Goal: Find specific page/section: Find specific page/section

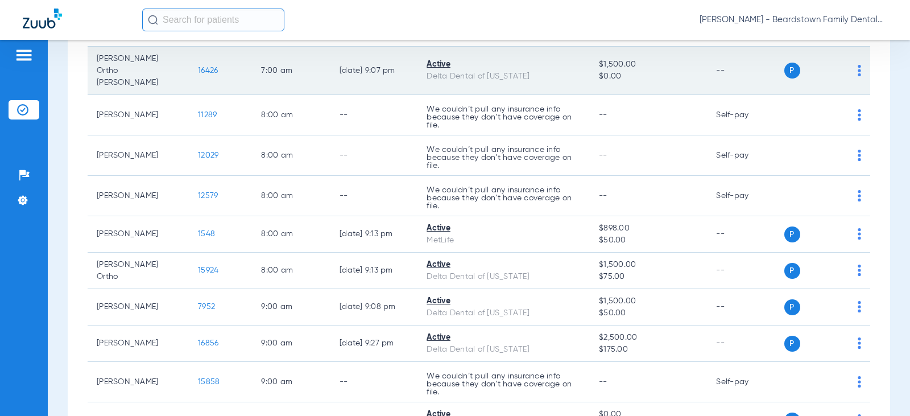
scroll to position [114, 0]
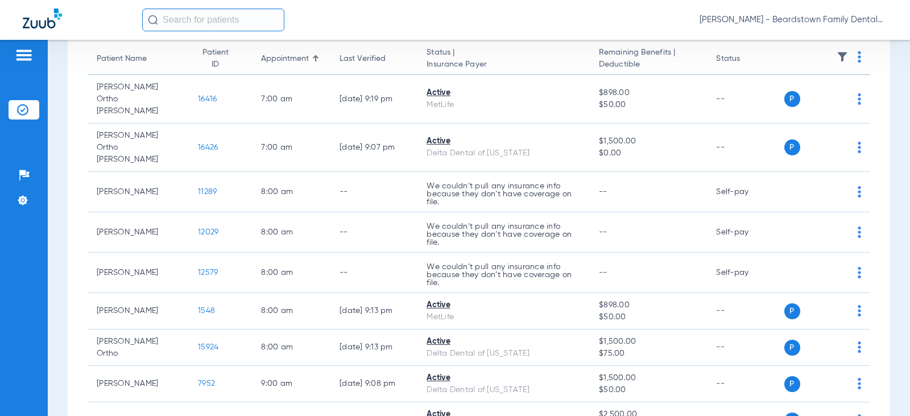
click at [826, 57] on th at bounding box center [827, 59] width 86 height 32
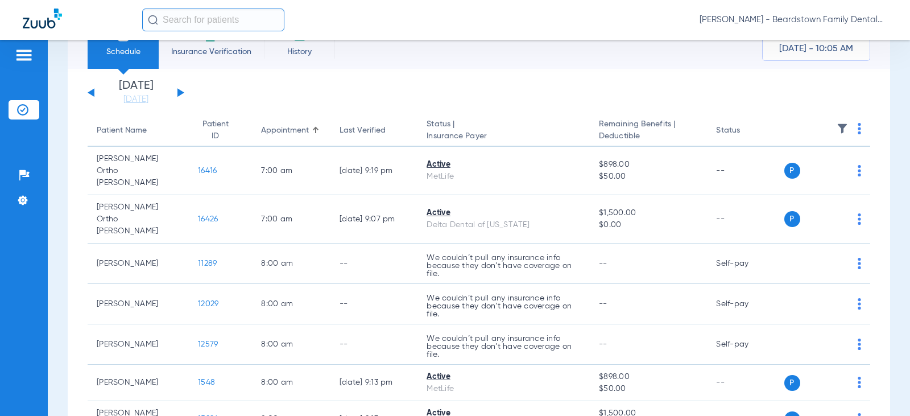
scroll to position [0, 0]
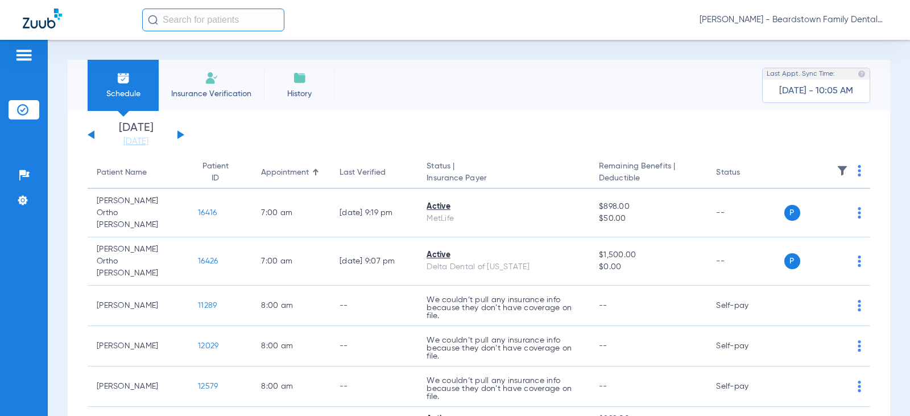
click at [187, 133] on app-single-date-navigator "[DATE] [DATE] [DATE] [DATE] [DATE] [DATE] [DATE] [DATE] [DATE] [DATE] [DATE] [D…" at bounding box center [479, 134] width 782 height 25
click at [177, 133] on button at bounding box center [180, 134] width 7 height 9
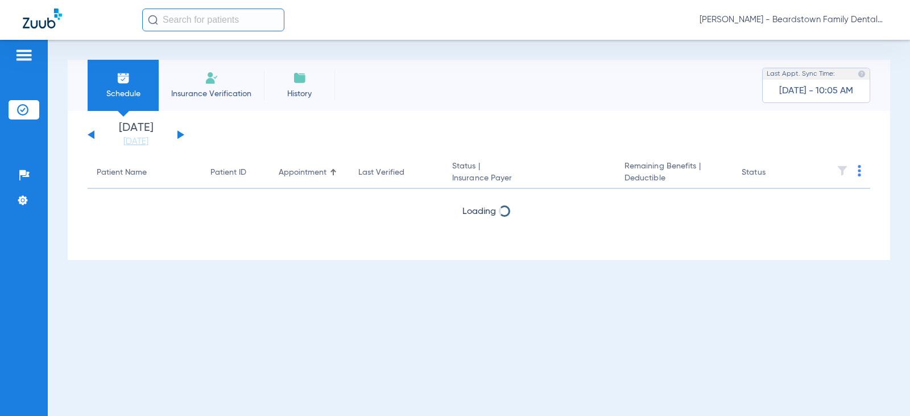
click at [177, 133] on button at bounding box center [180, 134] width 7 height 9
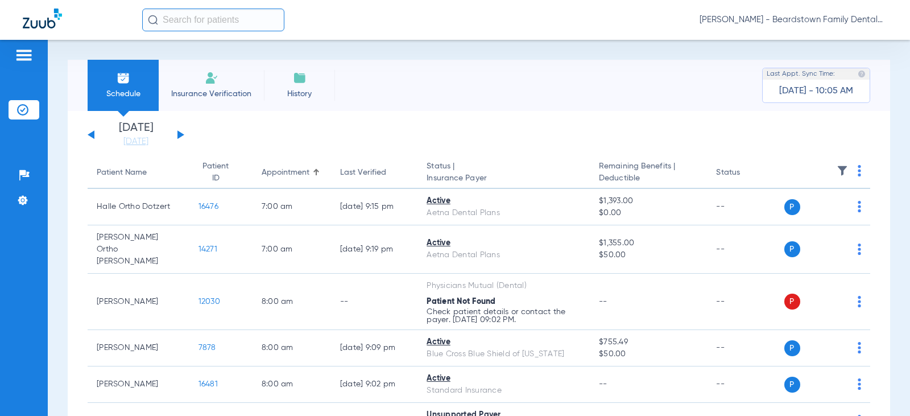
click at [836, 166] on img at bounding box center [841, 170] width 11 height 11
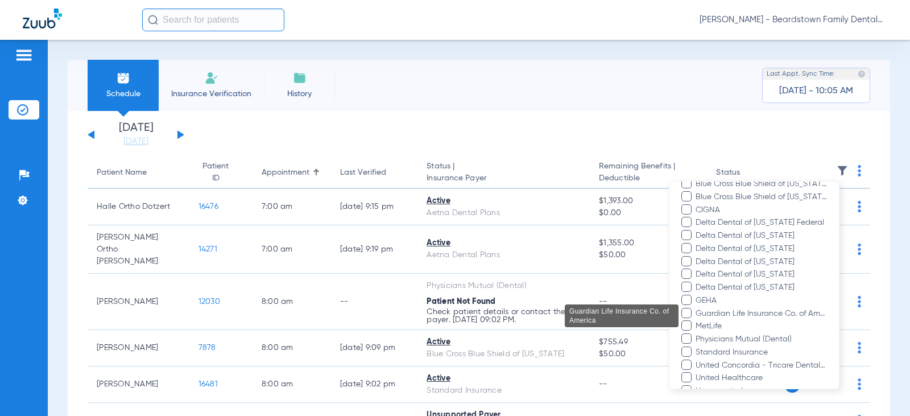
scroll to position [324, 0]
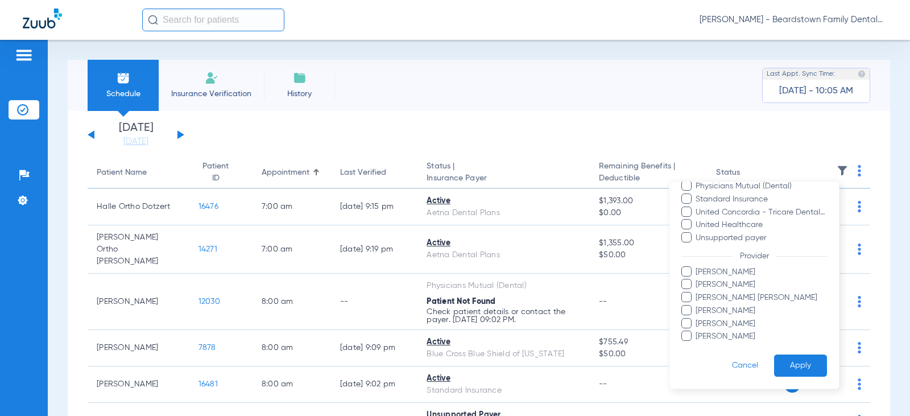
click at [708, 299] on span "[PERSON_NAME] [PERSON_NAME]" at bounding box center [761, 298] width 132 height 12
click at [697, 305] on input "[PERSON_NAME] [PERSON_NAME]" at bounding box center [697, 305] width 0 height 0
click at [786, 364] on button "Apply" at bounding box center [800, 365] width 53 height 22
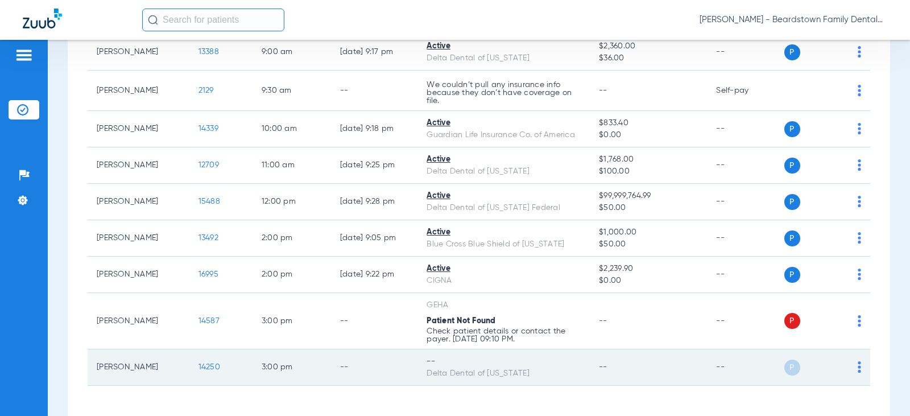
scroll to position [197, 0]
